Goal: Transaction & Acquisition: Purchase product/service

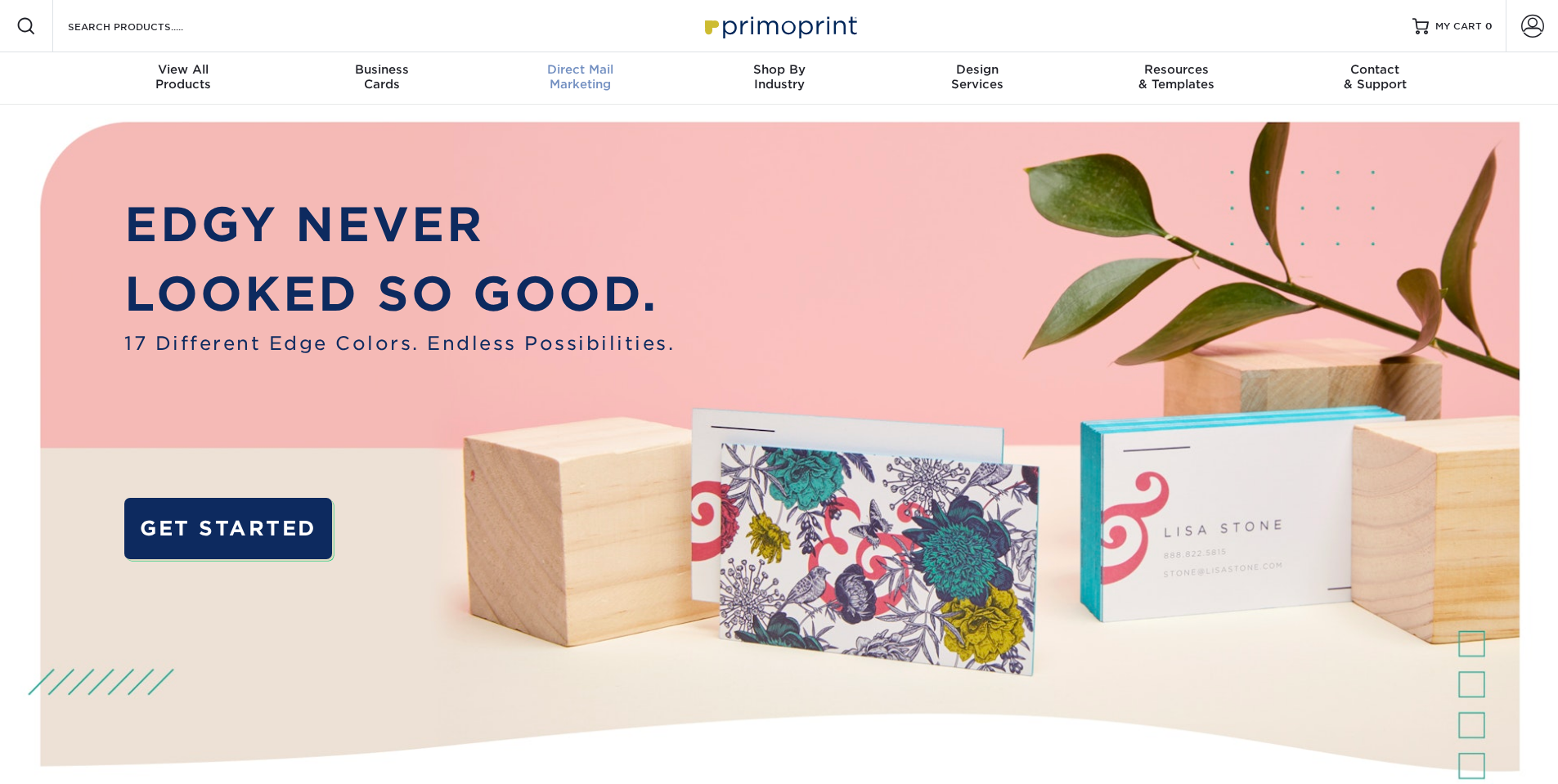
click at [583, 59] on link "Direct Mail Marketing" at bounding box center [580, 78] width 199 height 52
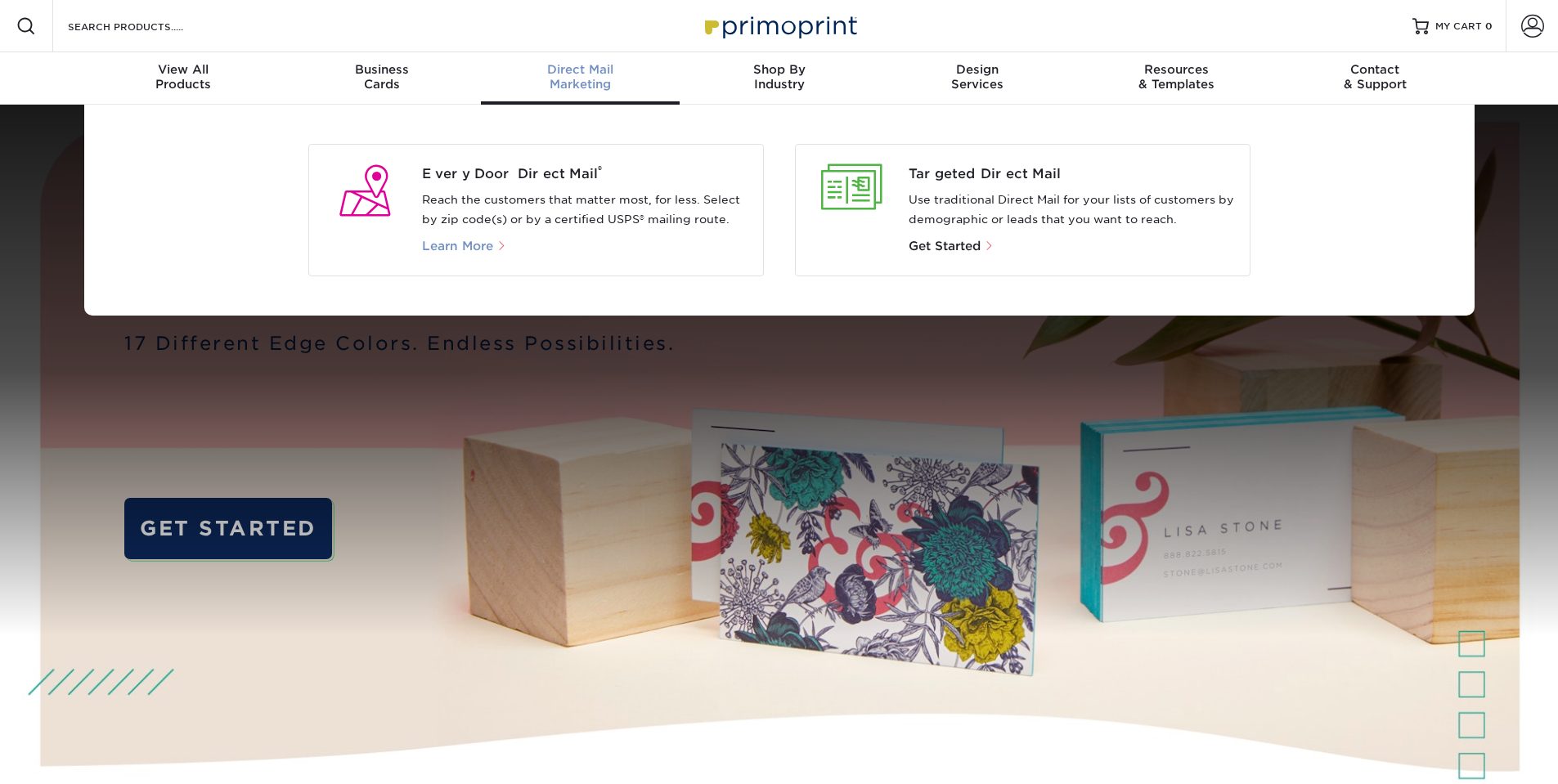
click at [449, 244] on span "Learn More" at bounding box center [457, 247] width 71 height 15
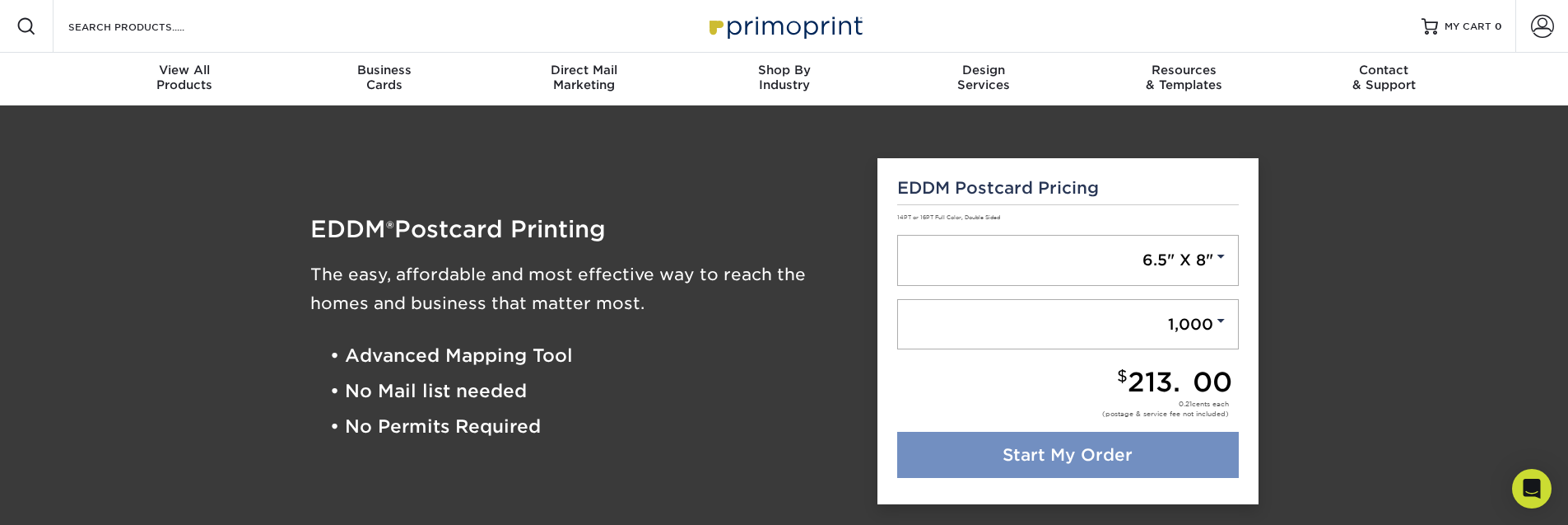
click at [1041, 444] on link "Start My Order" at bounding box center [1068, 455] width 341 height 46
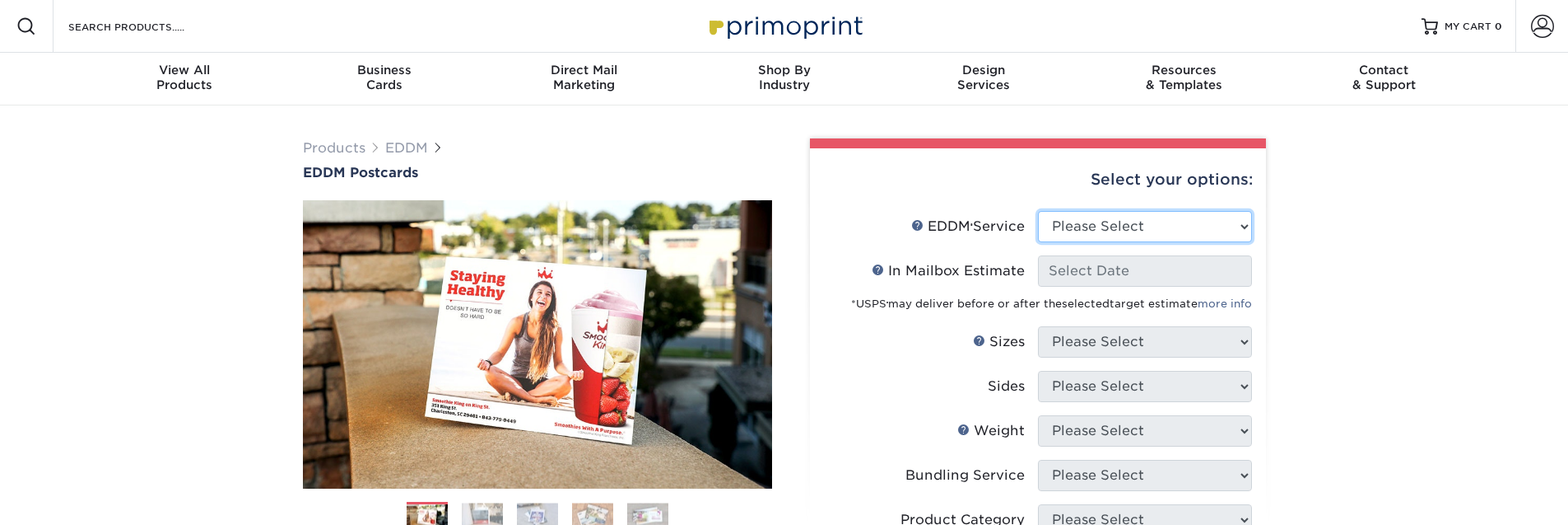
select select "full_service"
click at [1038, 211] on select "Please Select Full Service Print Only" at bounding box center [1145, 226] width 214 height 31
select select "-1"
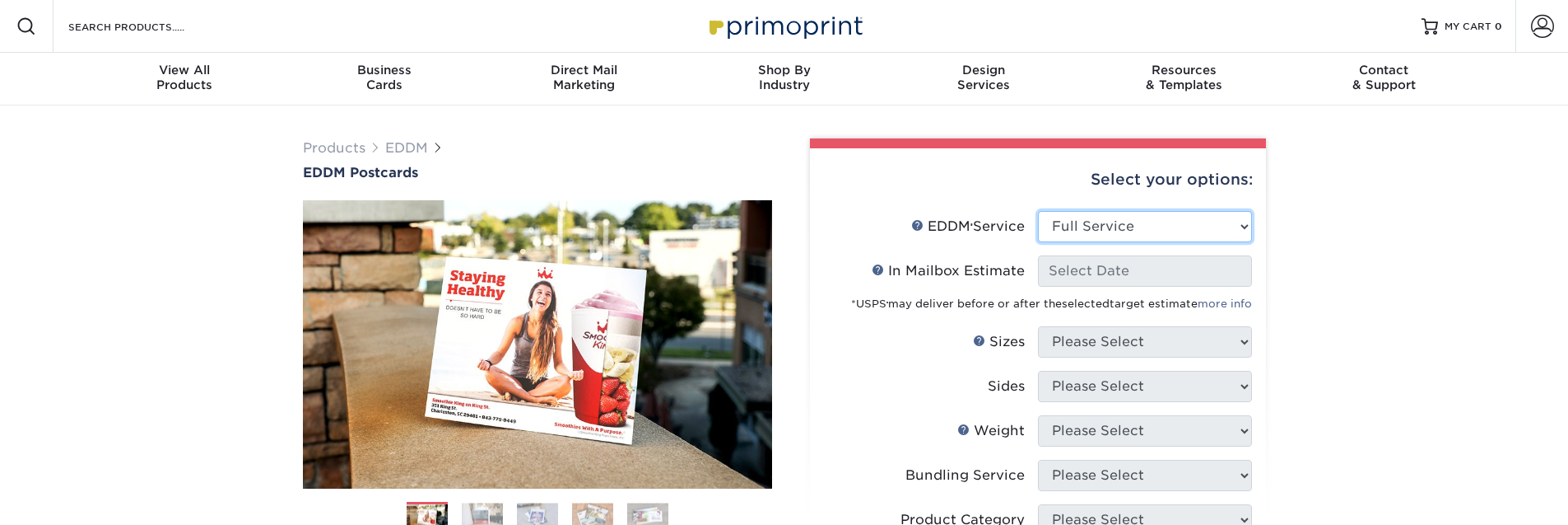
select select "-1"
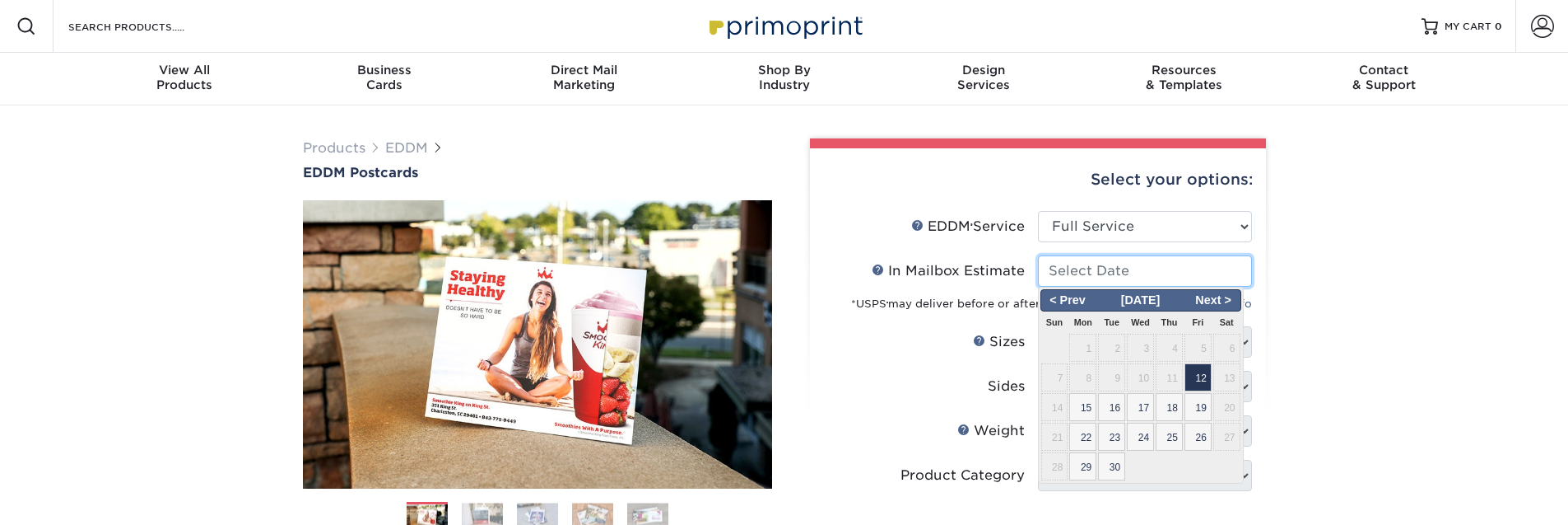
click at [1101, 277] on input "In Mailbox Estimate Help In Mailbox Estimate" at bounding box center [1145, 271] width 214 height 31
click at [1179, 406] on span "18" at bounding box center [1169, 407] width 27 height 28
type input "2025-09-18"
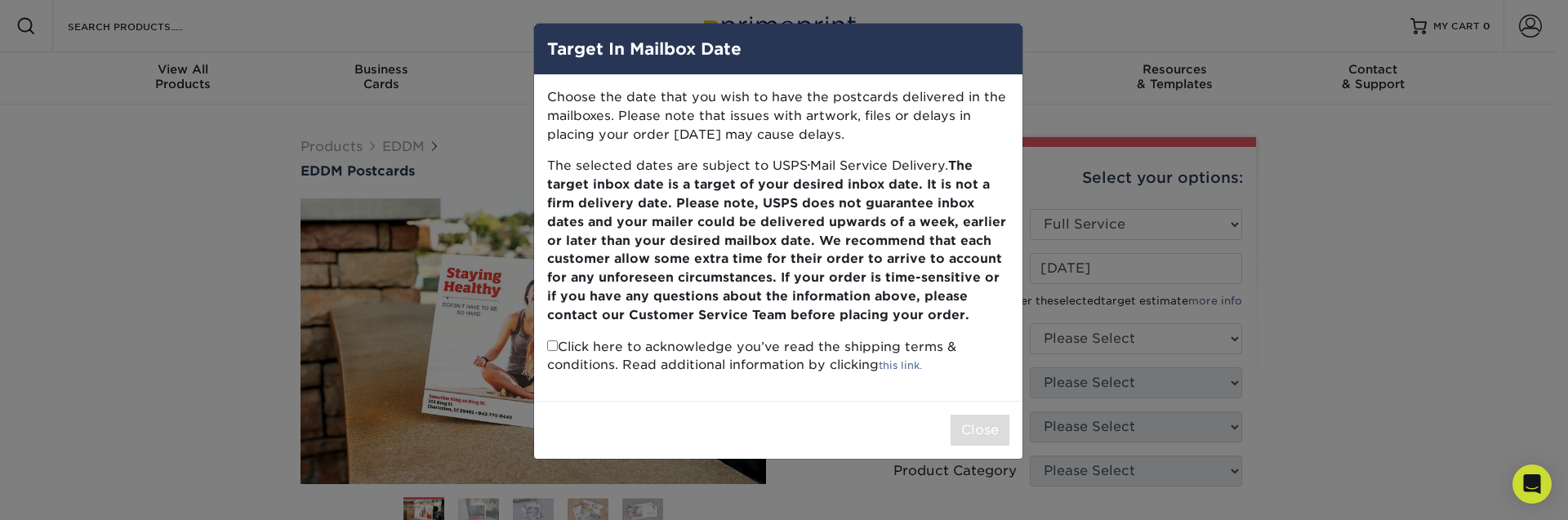
click at [557, 345] on p "Click here to acknowledge you’ve read the shipping terms & conditions. Read add…" at bounding box center [779, 356] width 463 height 38
click at [555, 345] on input "checkbox" at bounding box center [552, 345] width 11 height 11
checkbox input "true"
click at [996, 435] on button "Close" at bounding box center [980, 430] width 59 height 31
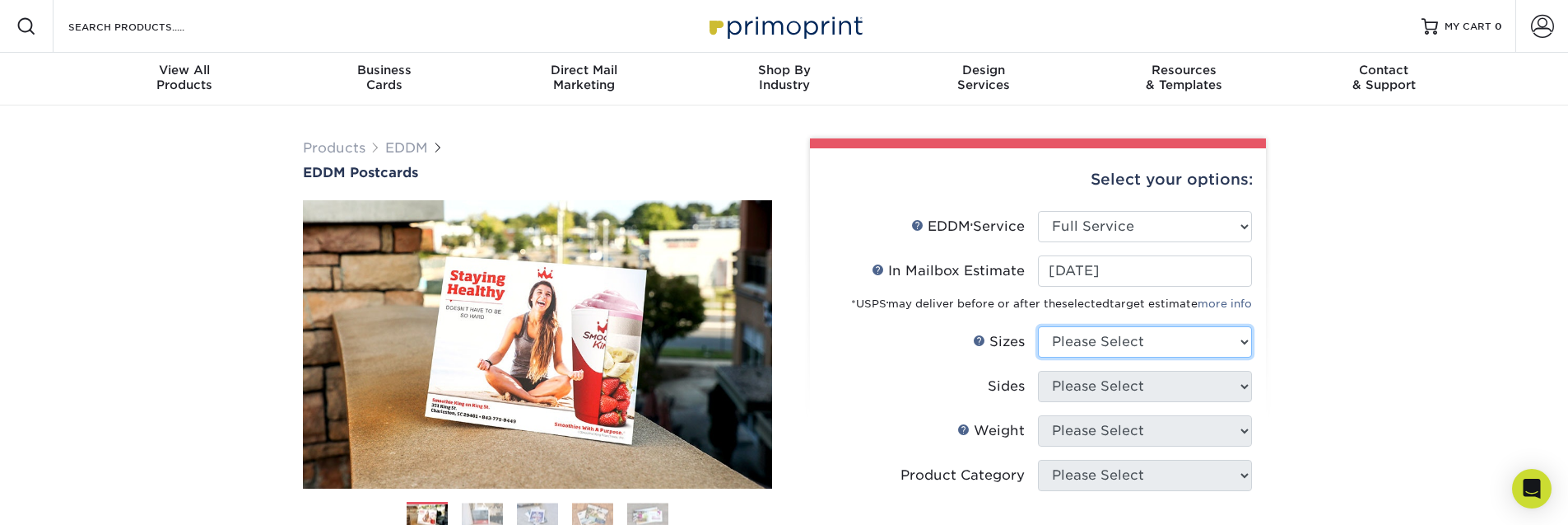
select select "6.50x8.00"
click at [1038, 326] on select "Please Select 4.5" x 12" 6" x 12" 6.5" x 8" 6.5" x 9" 6.5" x 12" 7" x 8.5" 8" x…" at bounding box center [1145, 342] width 214 height 31
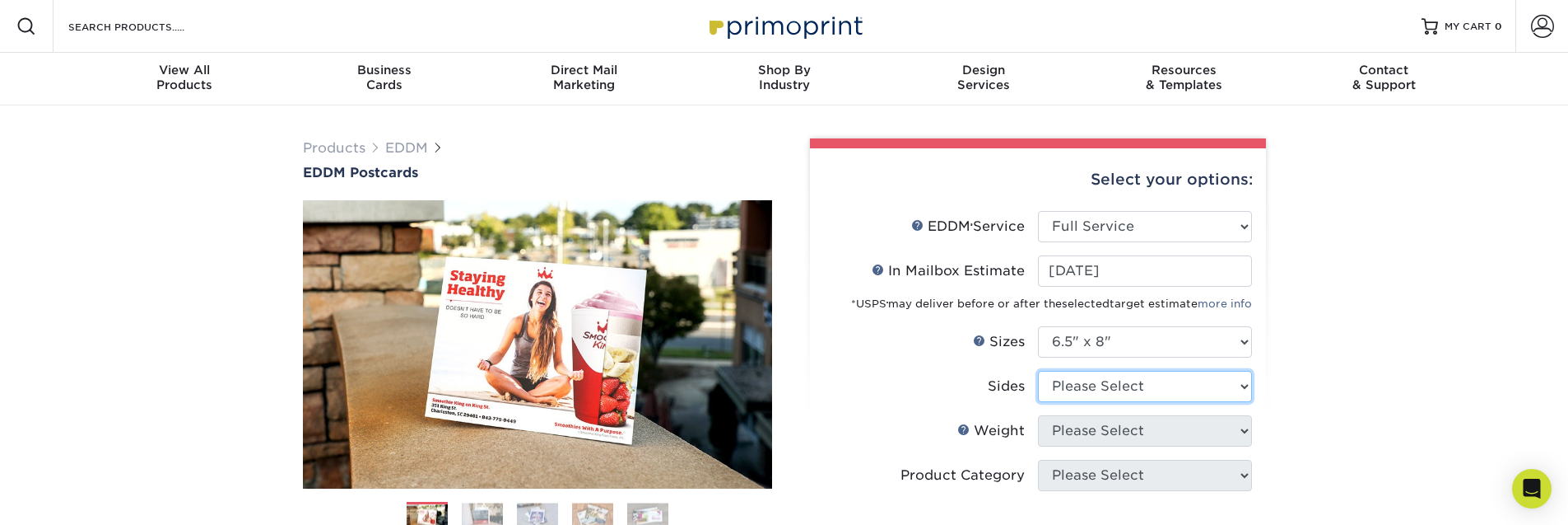
select select "13abbda7-1d64-4f25-8bb2-c179b224825d"
click at [1038, 370] on select "Please Select Print Both Sides Print Front Only" at bounding box center [1145, 386] width 214 height 31
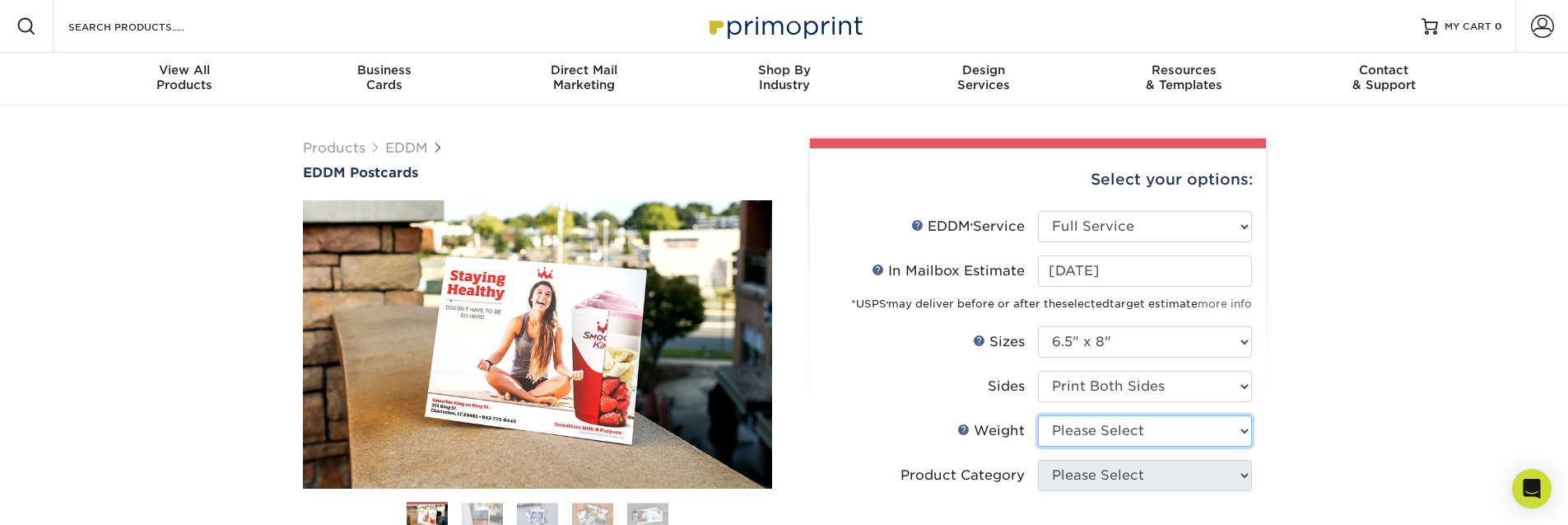
select select "16PT"
click at [1038, 415] on select "Please Select 16PT 14PT" at bounding box center [1145, 430] width 214 height 31
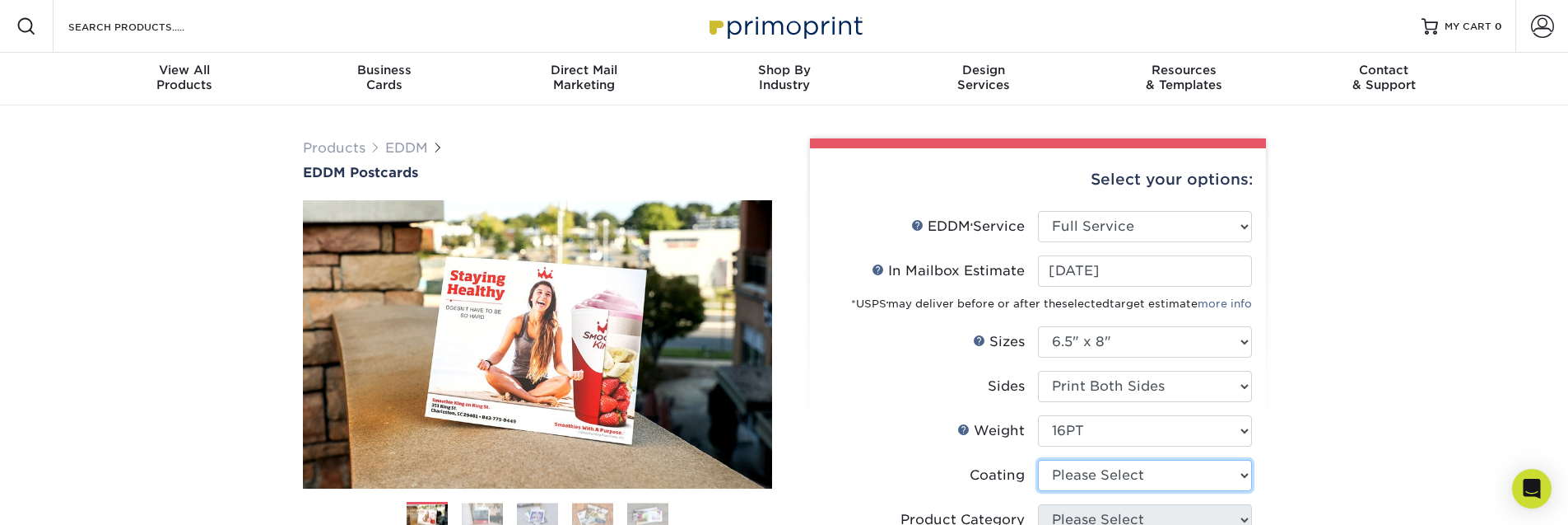
select select "121bb7b5-3b4d-429f-bd8d-bbf80e953313"
click at [1038, 460] on select at bounding box center [1145, 475] width 214 height 31
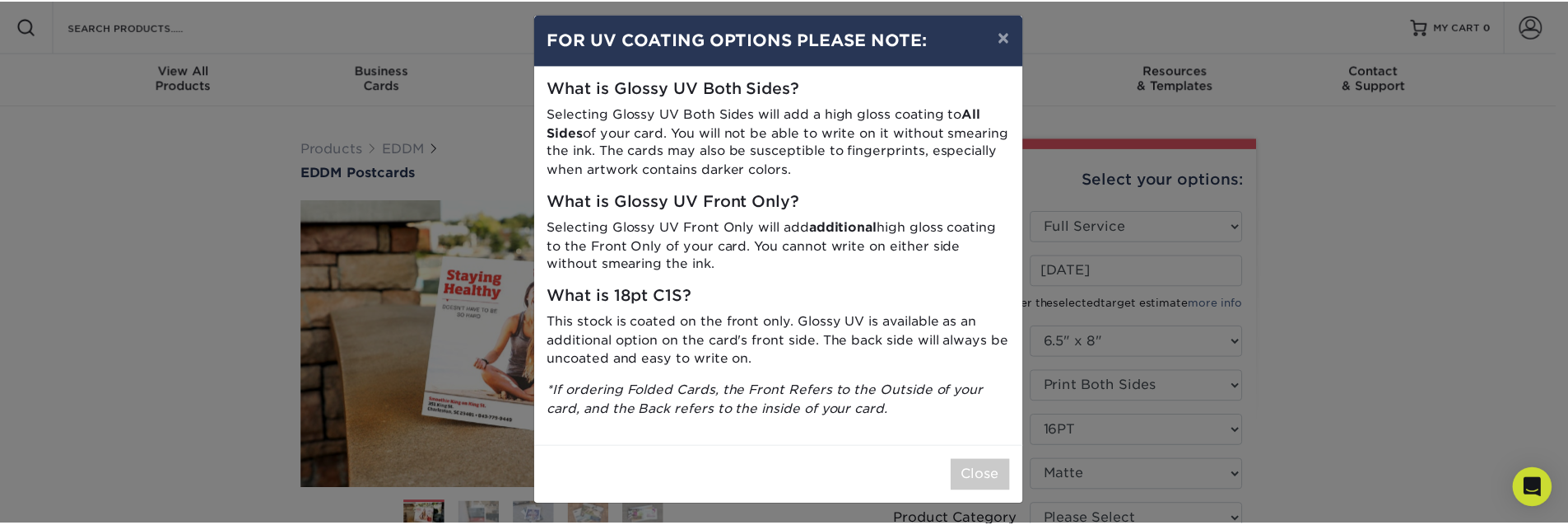
scroll to position [14, 0]
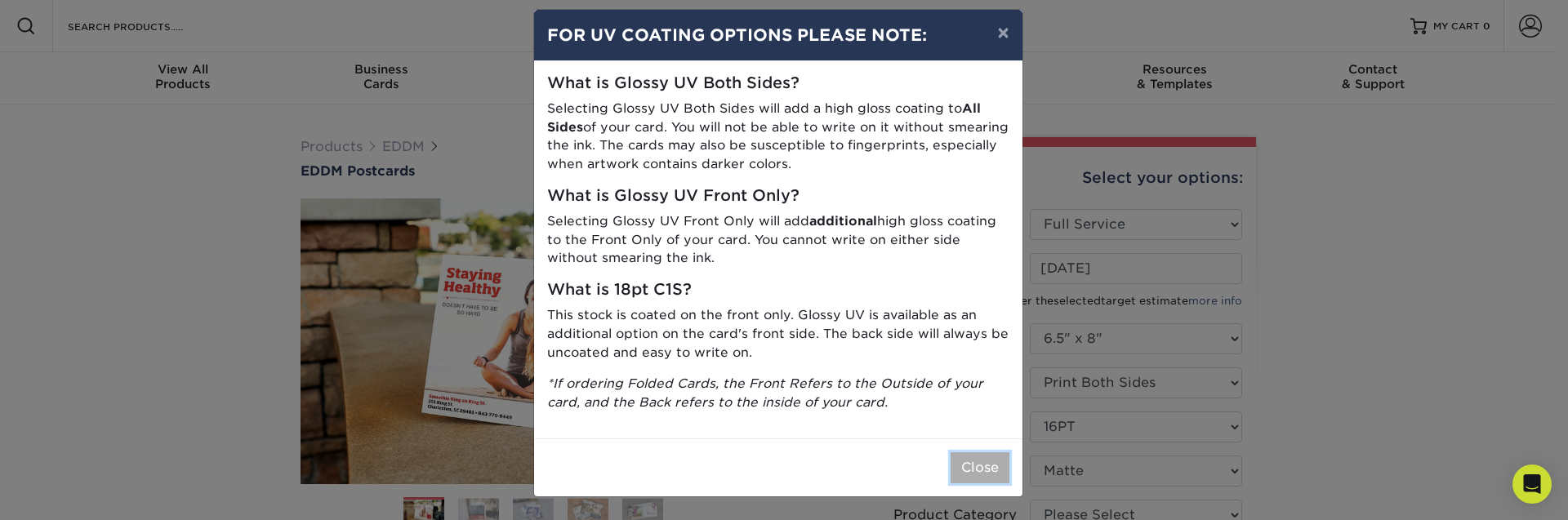
click at [993, 462] on button "Close" at bounding box center [980, 467] width 59 height 31
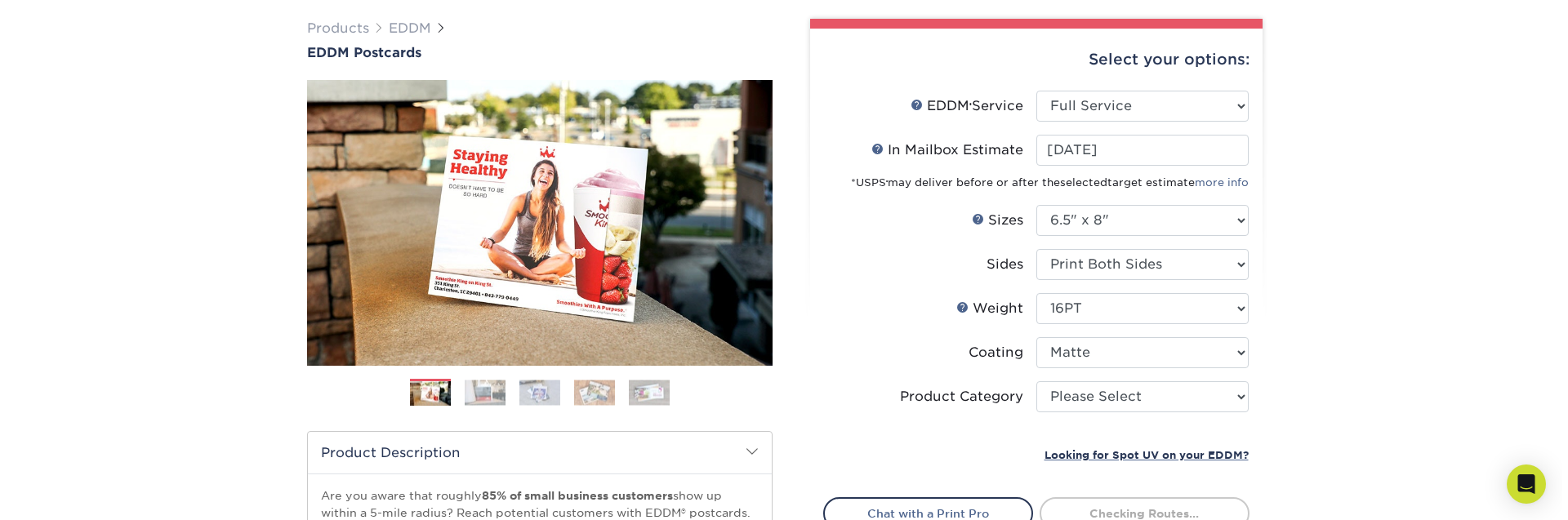
scroll to position [294, 0]
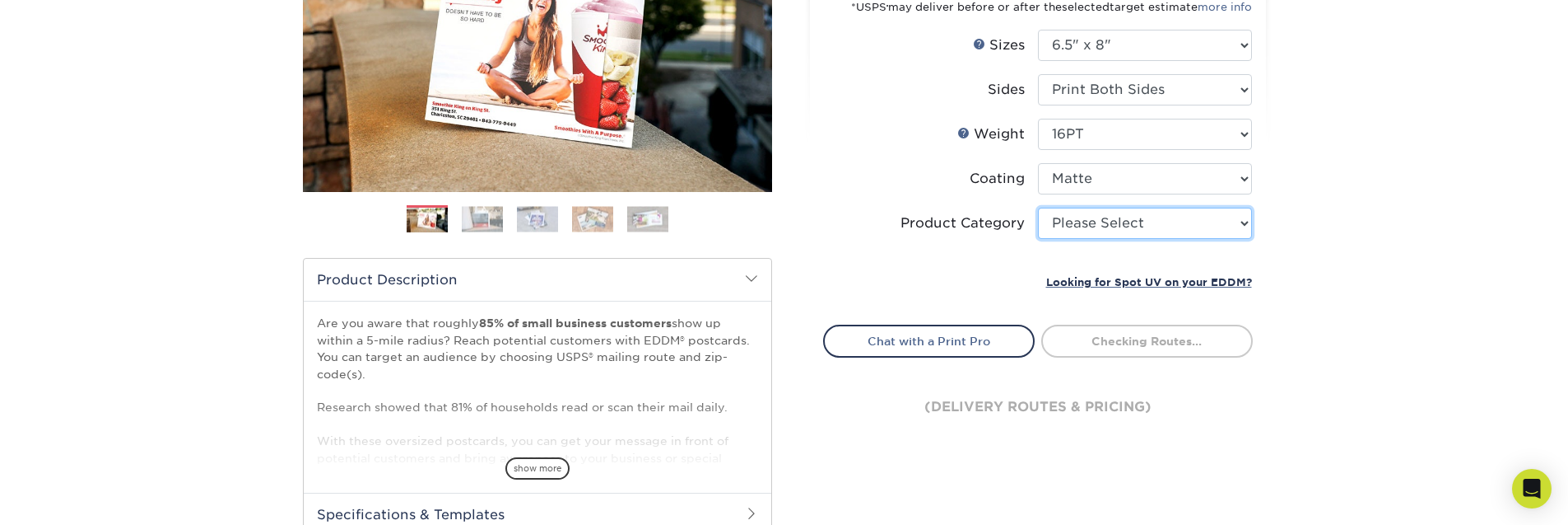
select select "9b7272e0-d6c8-4c3c-8e97-d3a1bcdab858"
click at [1038, 208] on select "Please Select Postcards" at bounding box center [1145, 223] width 214 height 31
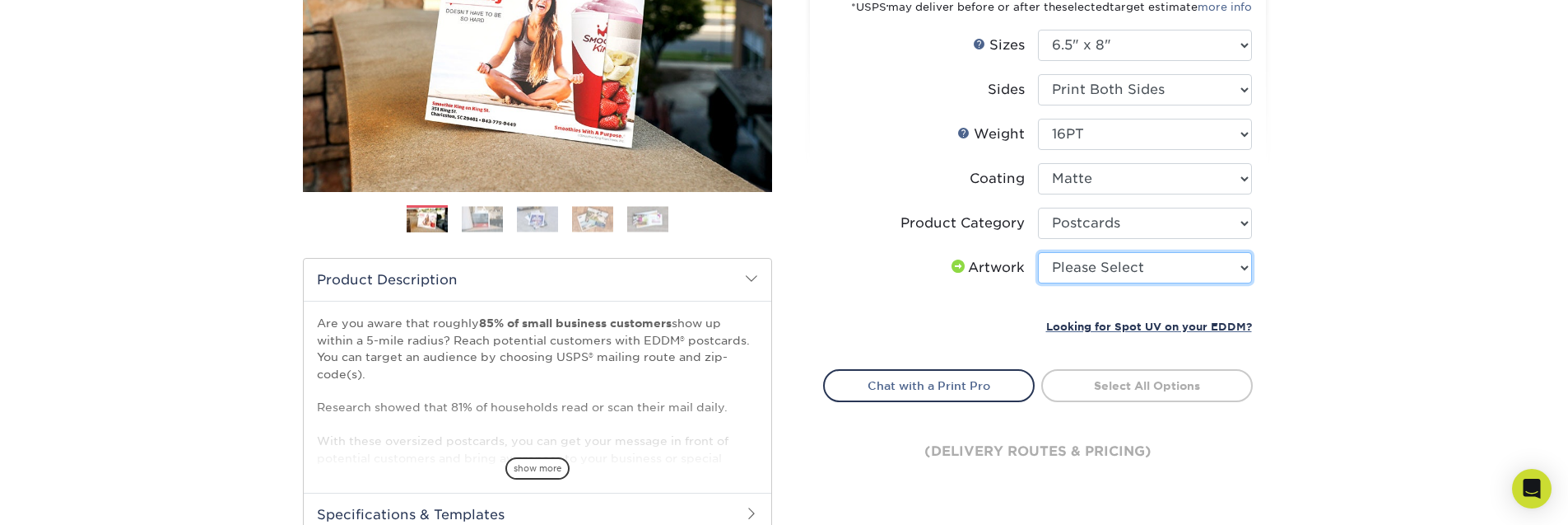
select select "upload"
click at [1038, 252] on select "Please Select I will upload files I need a design - $150" at bounding box center [1145, 267] width 214 height 31
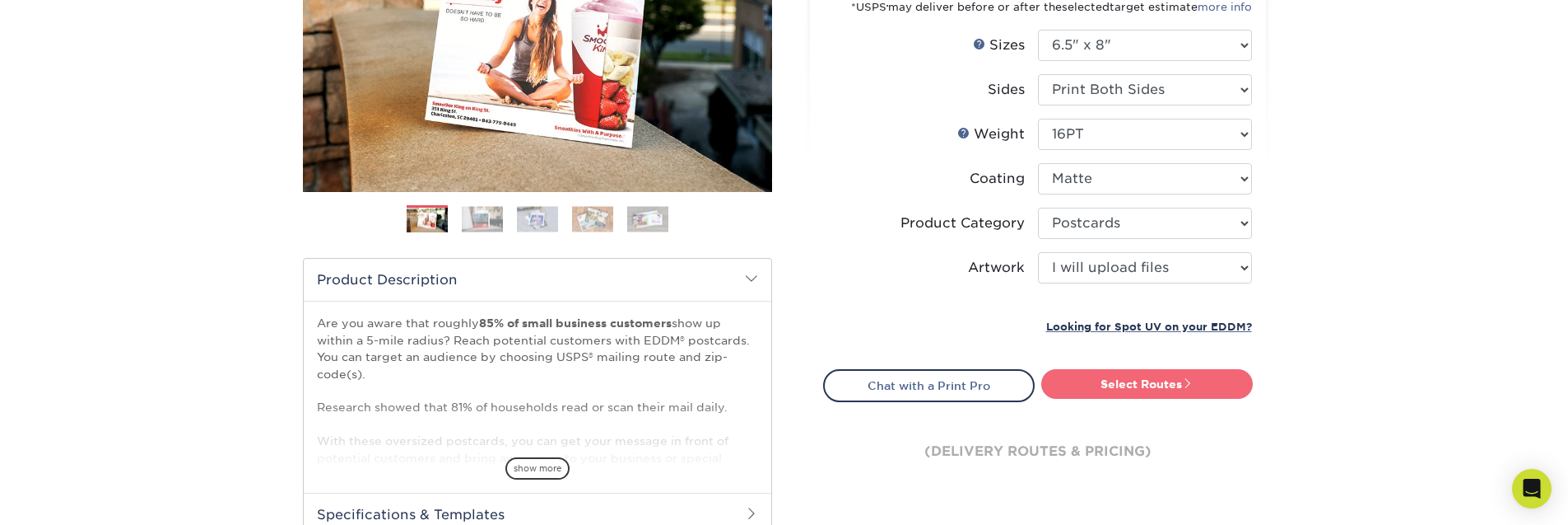
click at [1119, 389] on link "Select Routes" at bounding box center [1147, 384] width 211 height 30
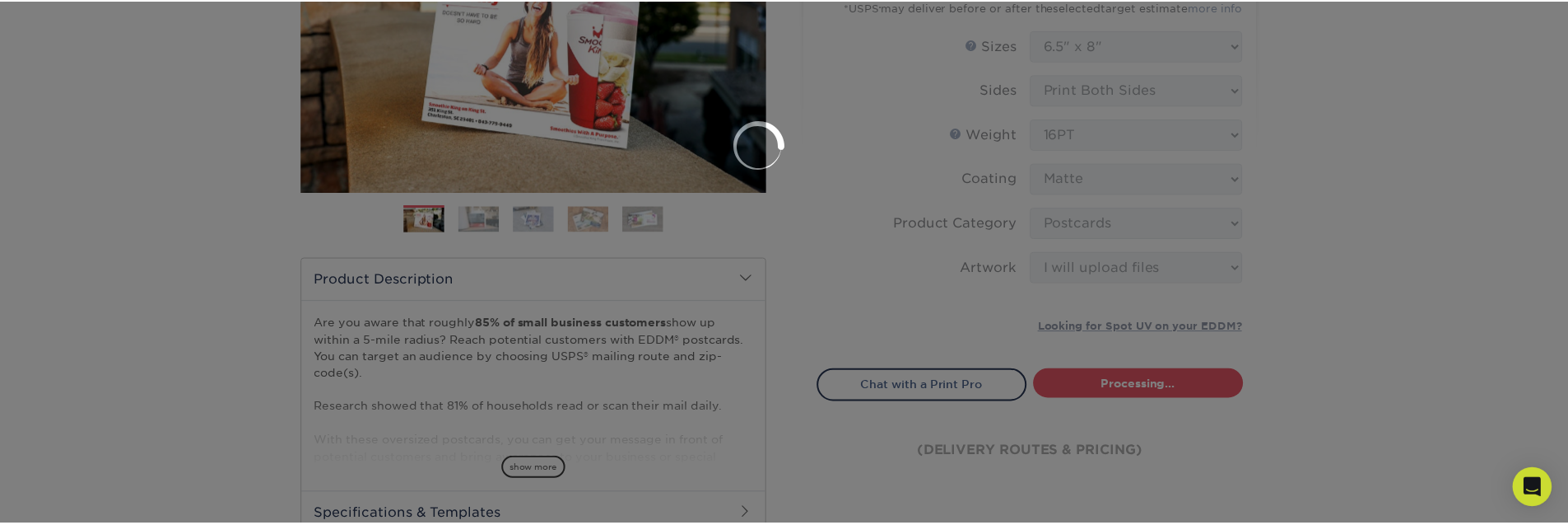
scroll to position [0, 0]
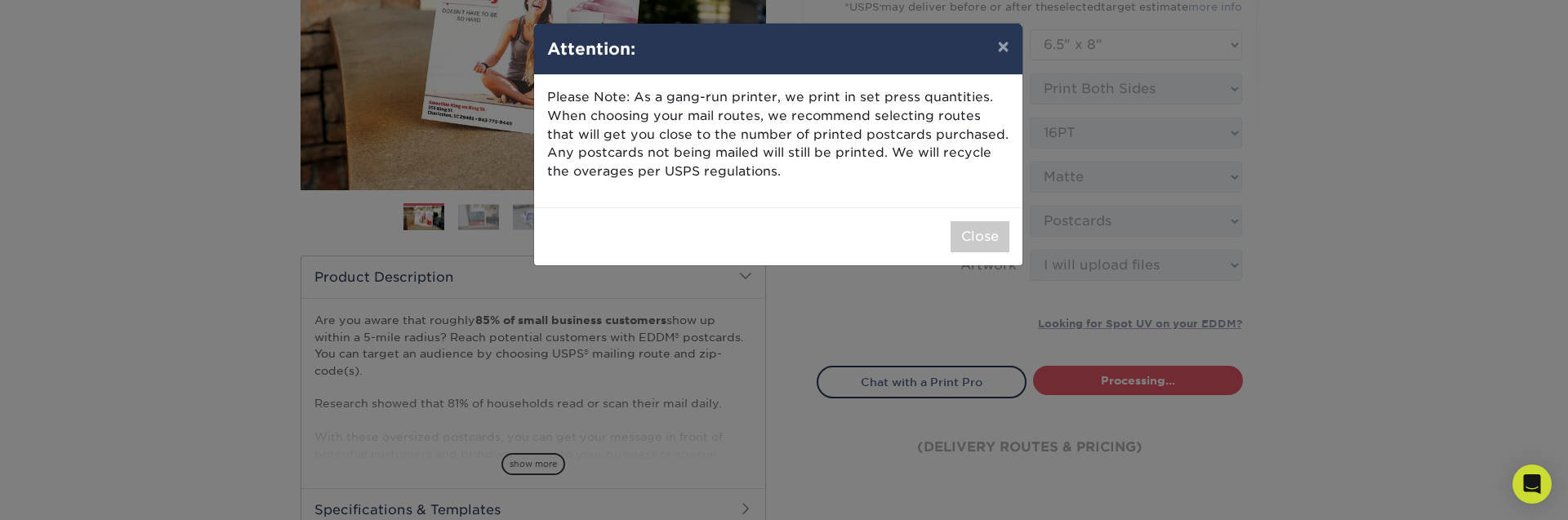
click at [1039, 255] on div "× Attention: Please Note: As a gang-run printer, we print in set press quantiti…" at bounding box center [784, 260] width 1568 height 520
click at [1001, 247] on button "Close" at bounding box center [980, 236] width 59 height 31
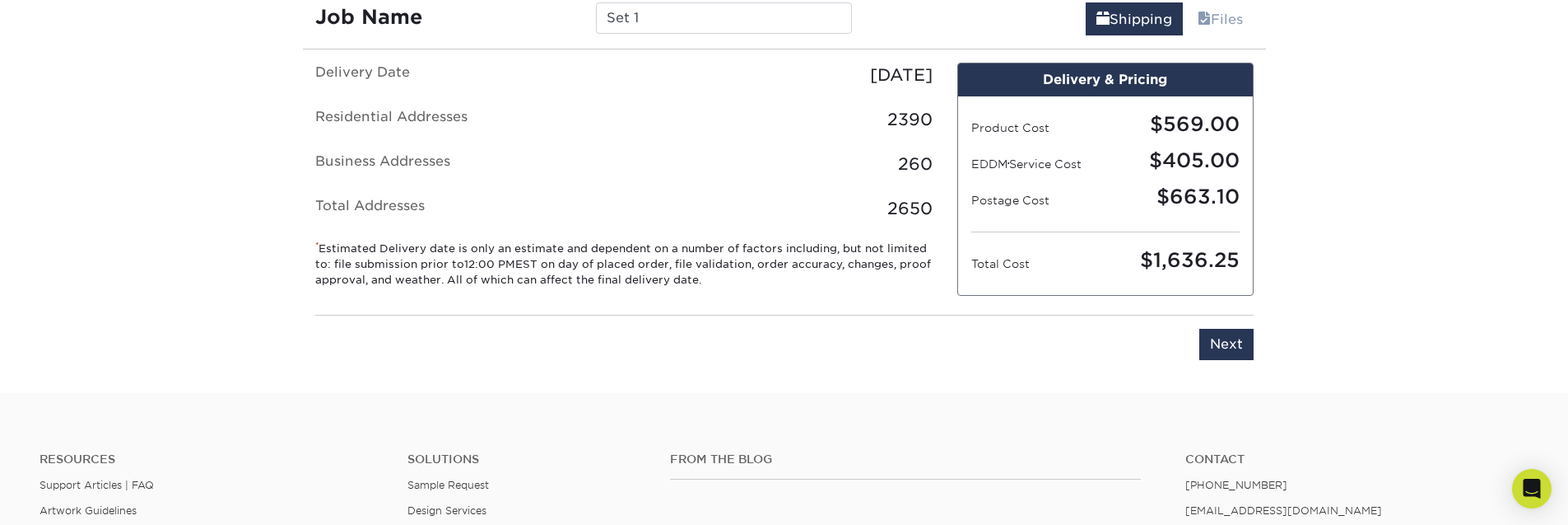
scroll to position [1036, 0]
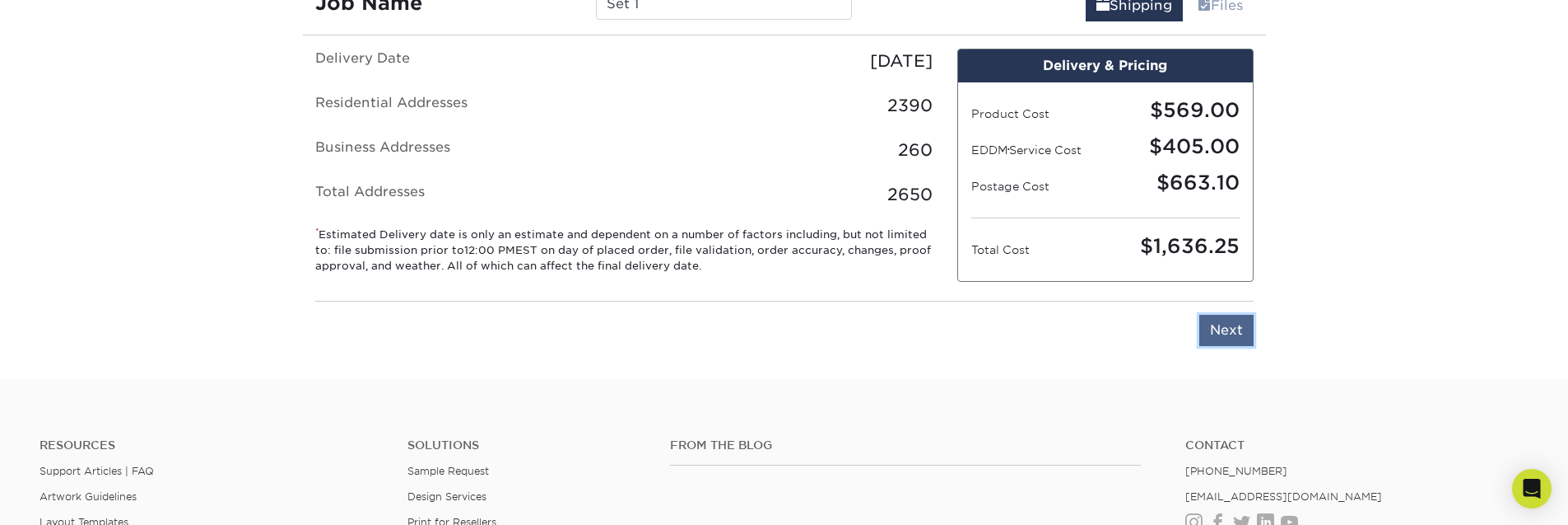
click at [1238, 326] on input "Next" at bounding box center [1227, 330] width 54 height 31
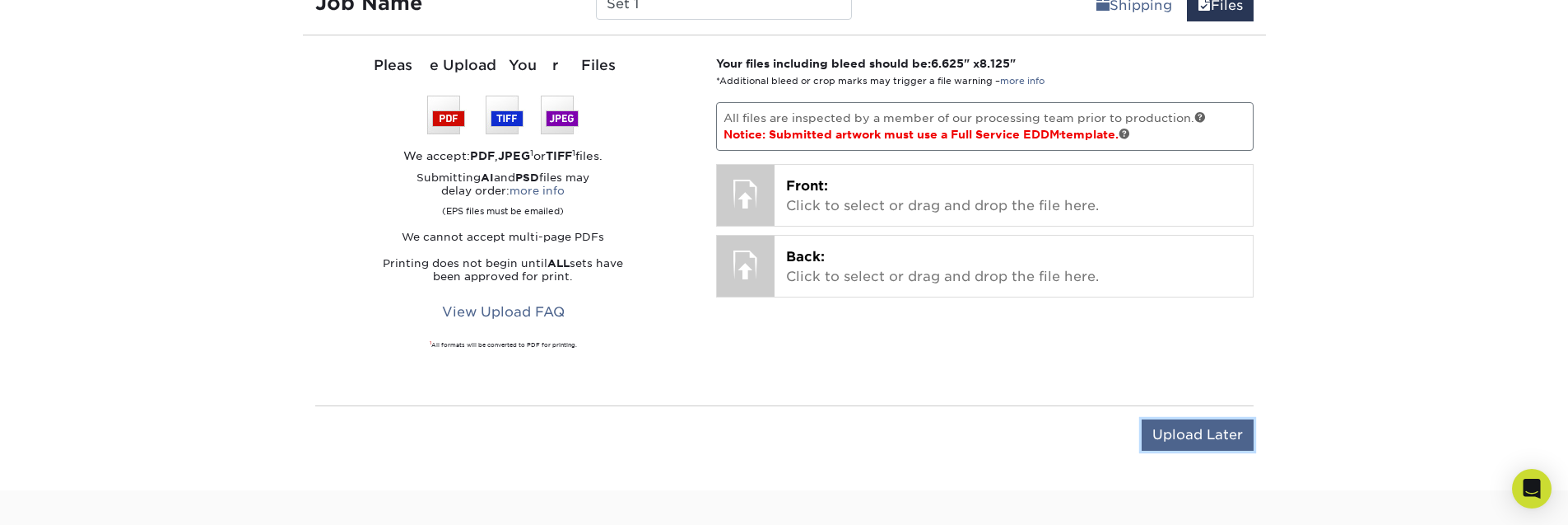
click at [1192, 426] on input "Upload Later" at bounding box center [1198, 435] width 112 height 31
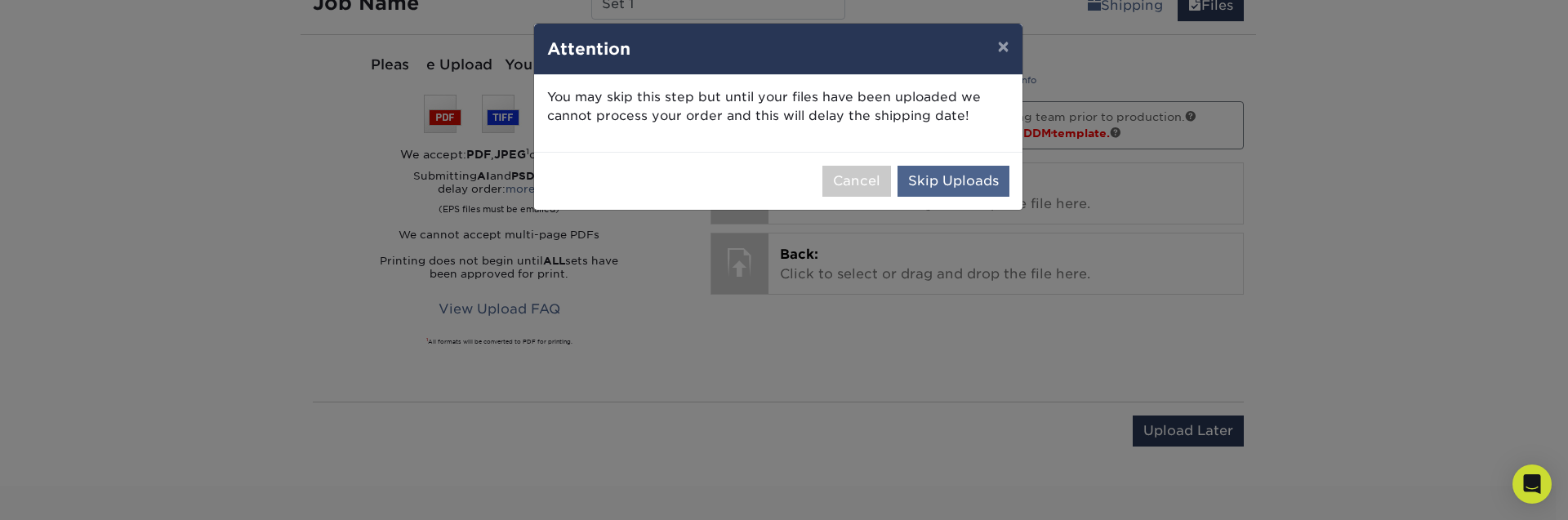
drag, startPoint x: 965, startPoint y: 156, endPoint x: 957, endPoint y: 184, distance: 29.1
click at [962, 164] on div "Cancel Skip Uploads" at bounding box center [778, 180] width 489 height 58
click at [958, 184] on button "Skip Uploads" at bounding box center [953, 181] width 111 height 31
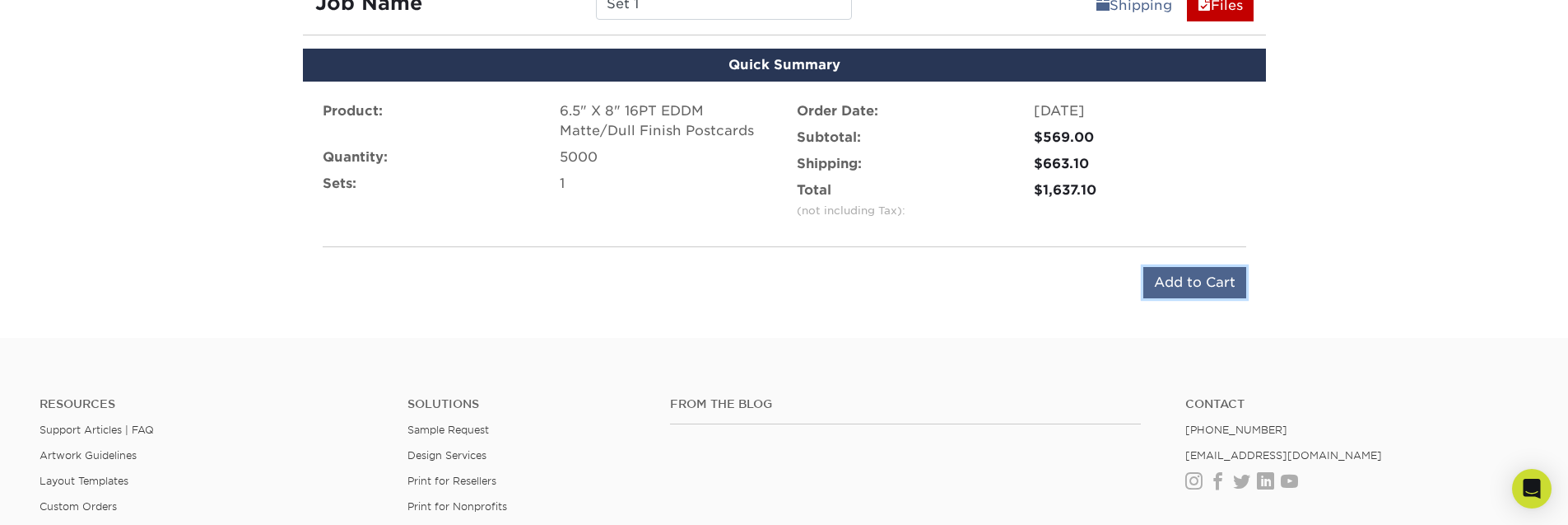
click at [1180, 287] on input "Add to Cart" at bounding box center [1195, 282] width 103 height 31
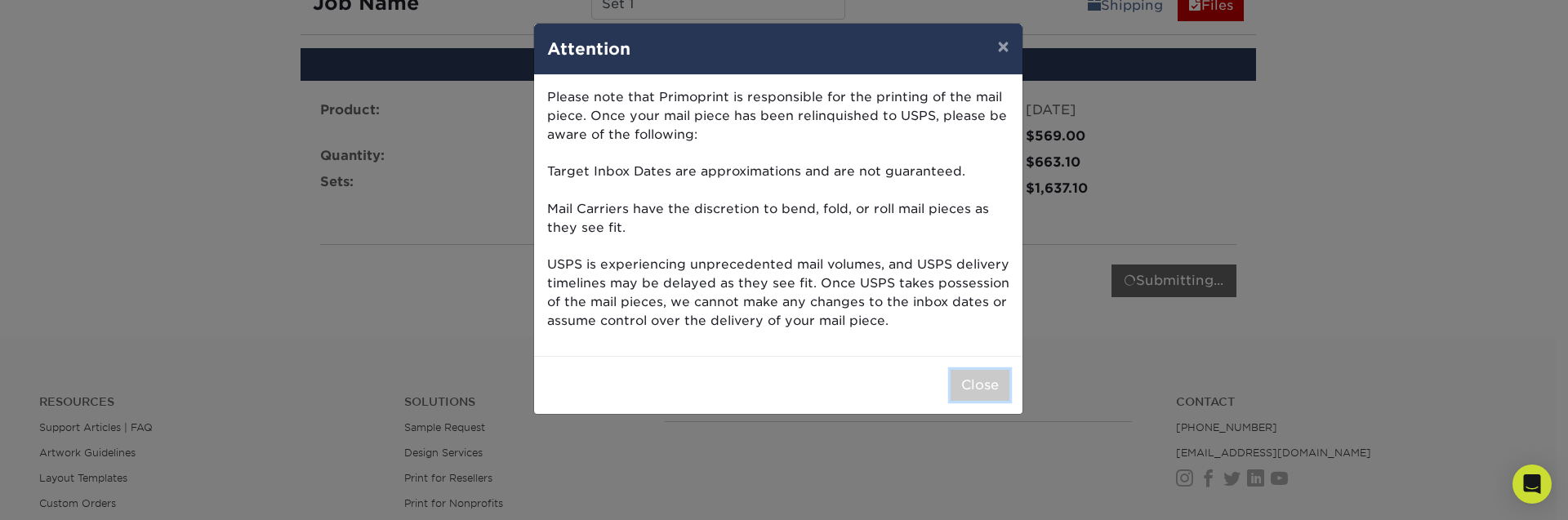
click at [970, 384] on button "Close" at bounding box center [980, 384] width 59 height 31
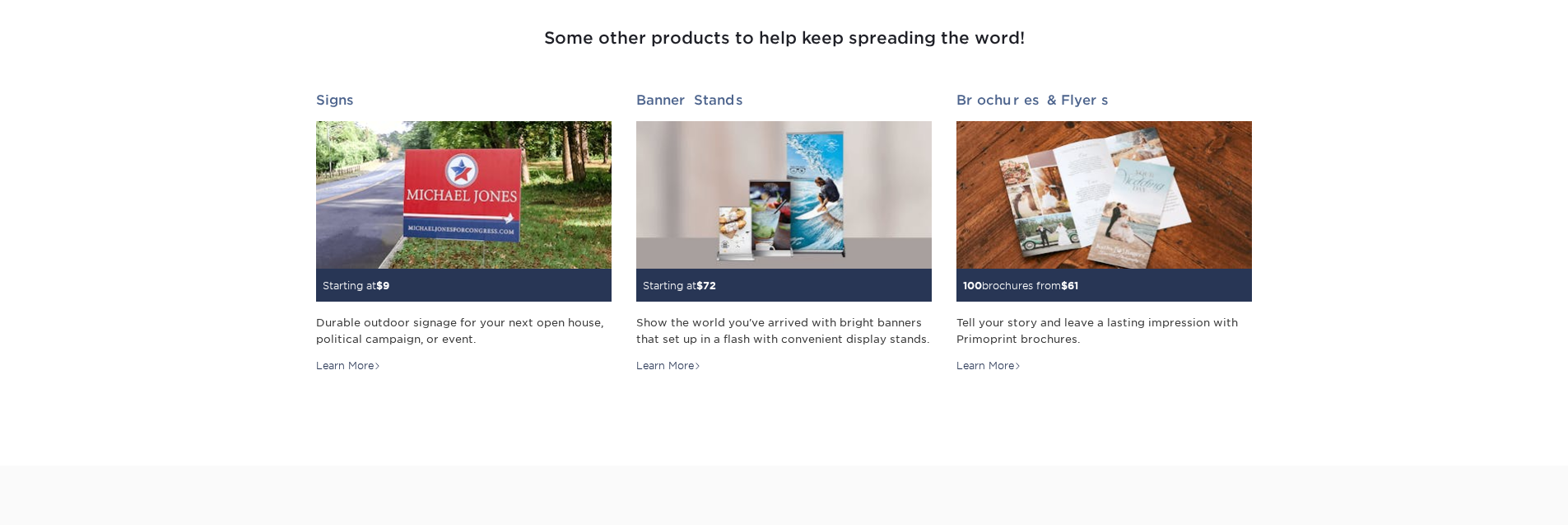
scroll to position [988, 0]
